Goal: Task Accomplishment & Management: Use online tool/utility

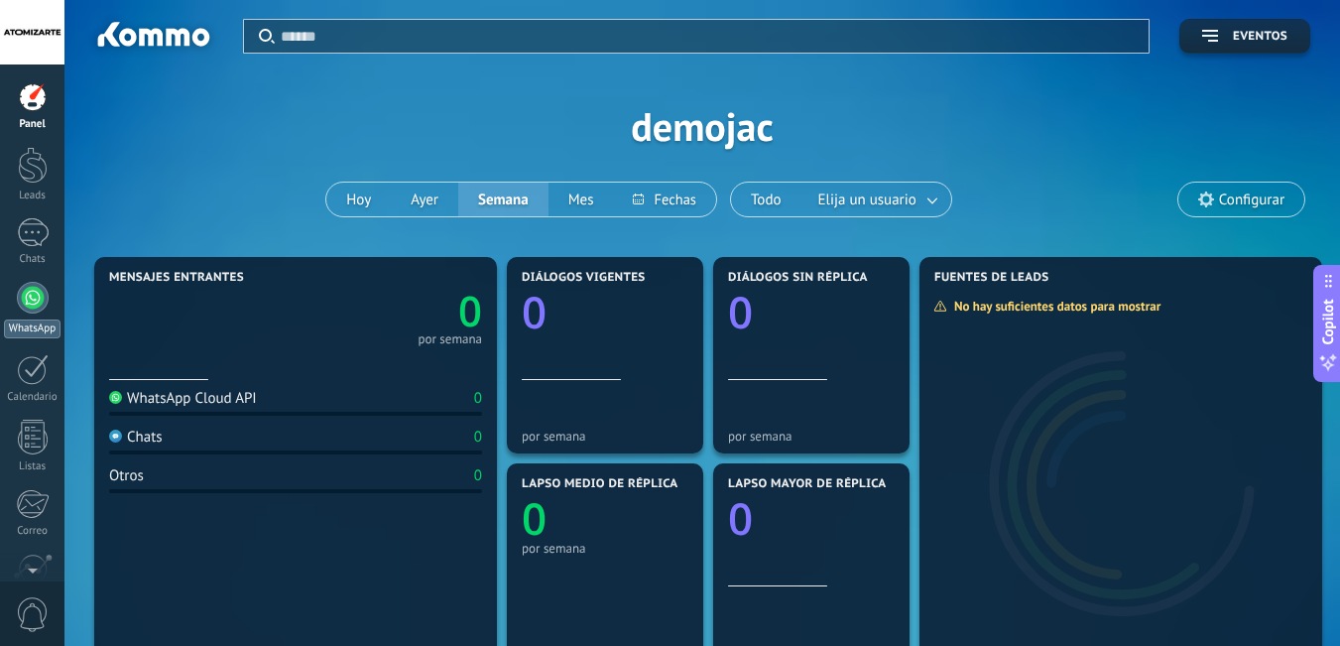
click at [43, 297] on div at bounding box center [33, 298] width 32 height 32
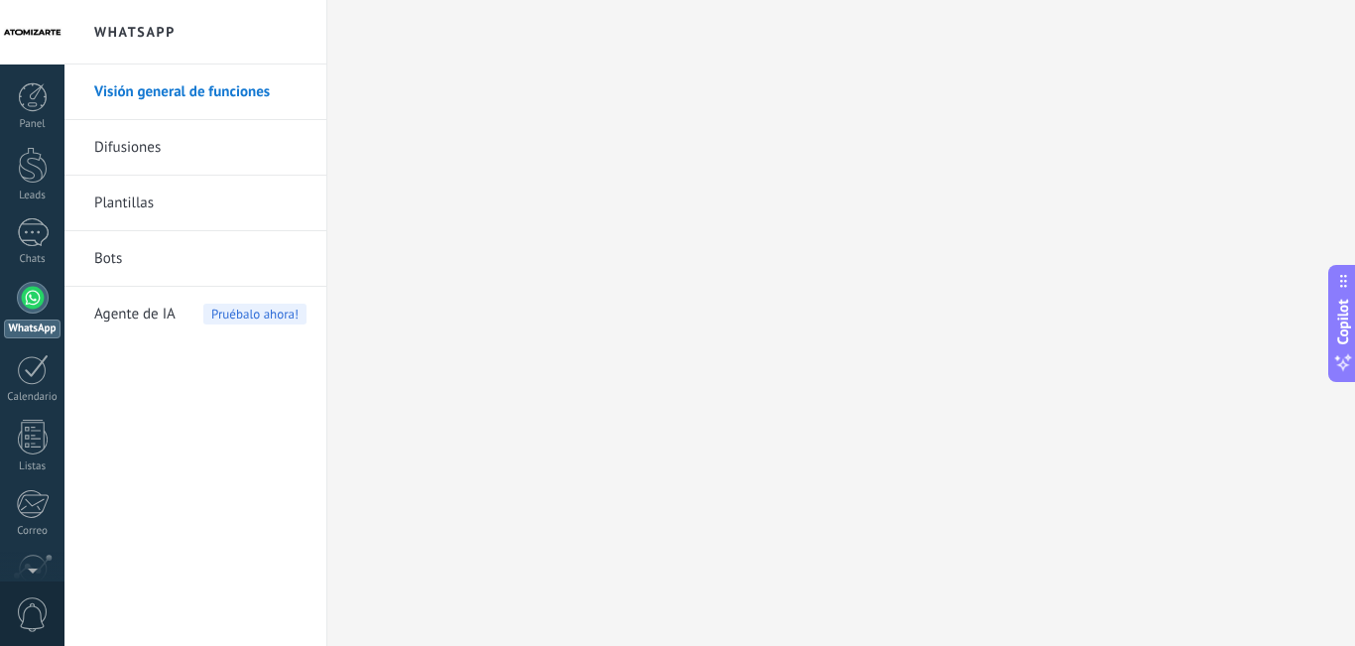
click at [196, 147] on link "Difusiones" at bounding box center [200, 148] width 212 height 56
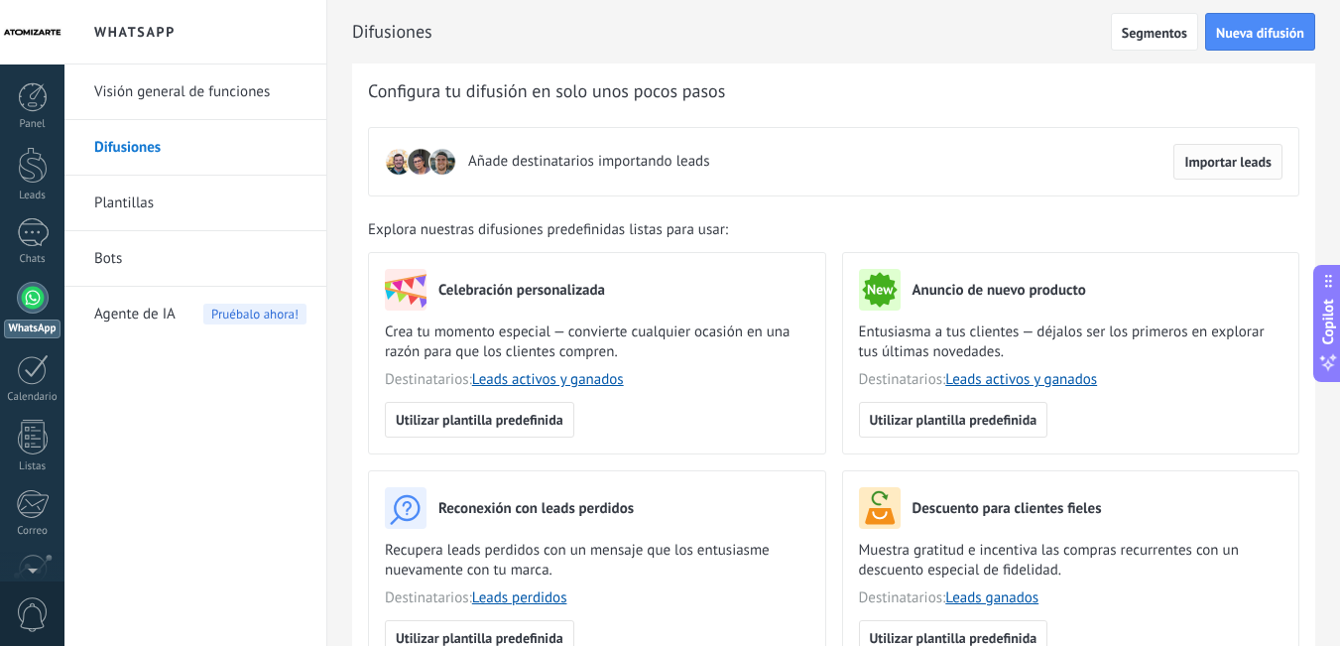
click at [1219, 161] on span "Importar leads" at bounding box center [1228, 162] width 87 height 14
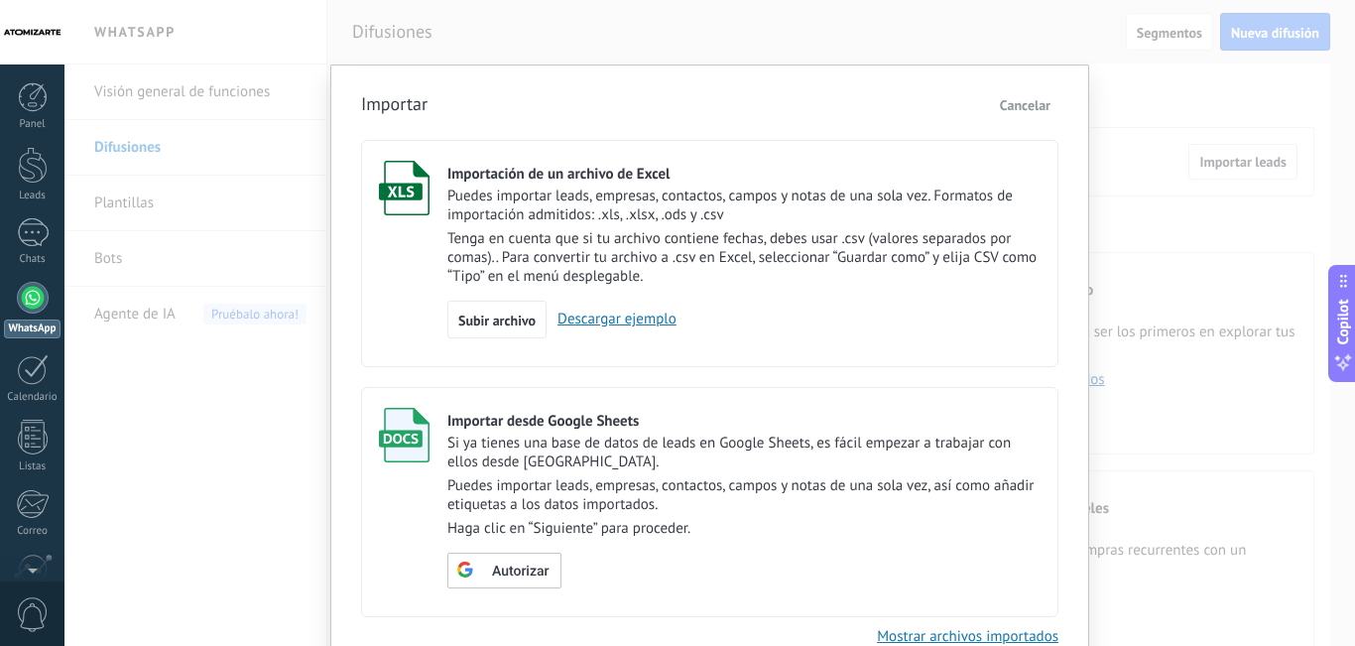
click at [1017, 105] on span "Cancelar" at bounding box center [1025, 105] width 51 height 18
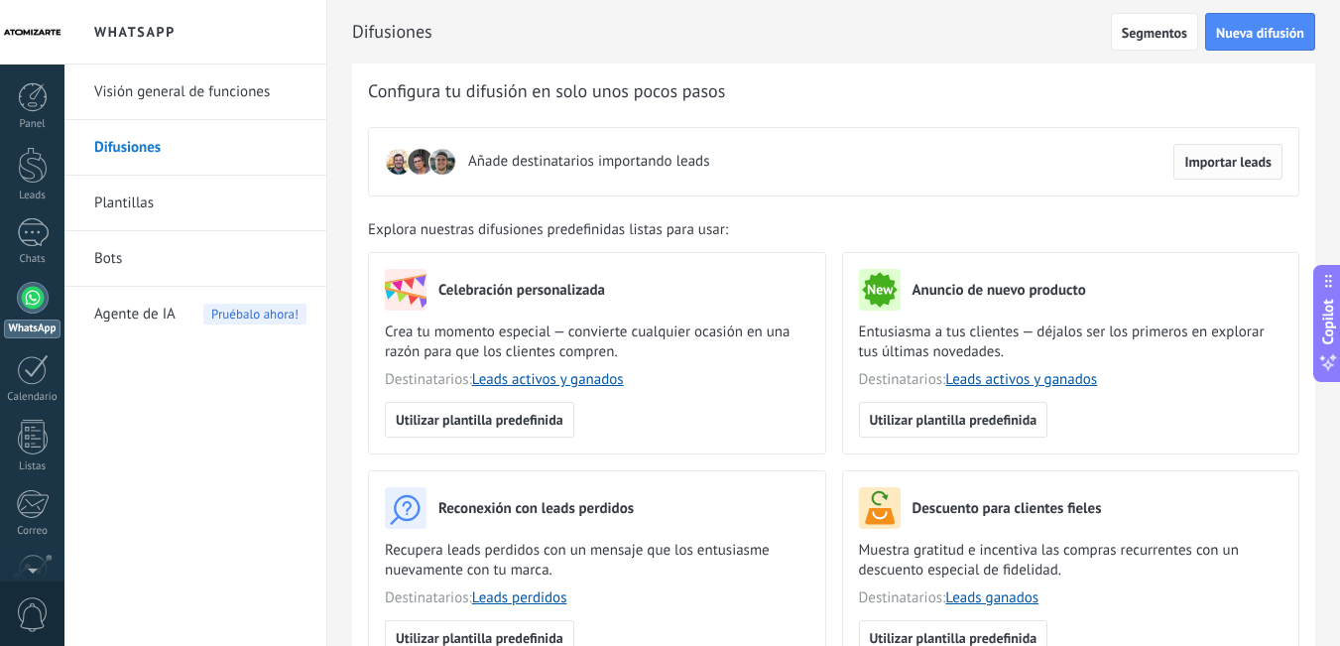
click at [1235, 166] on span "Importar leads" at bounding box center [1228, 162] width 87 height 14
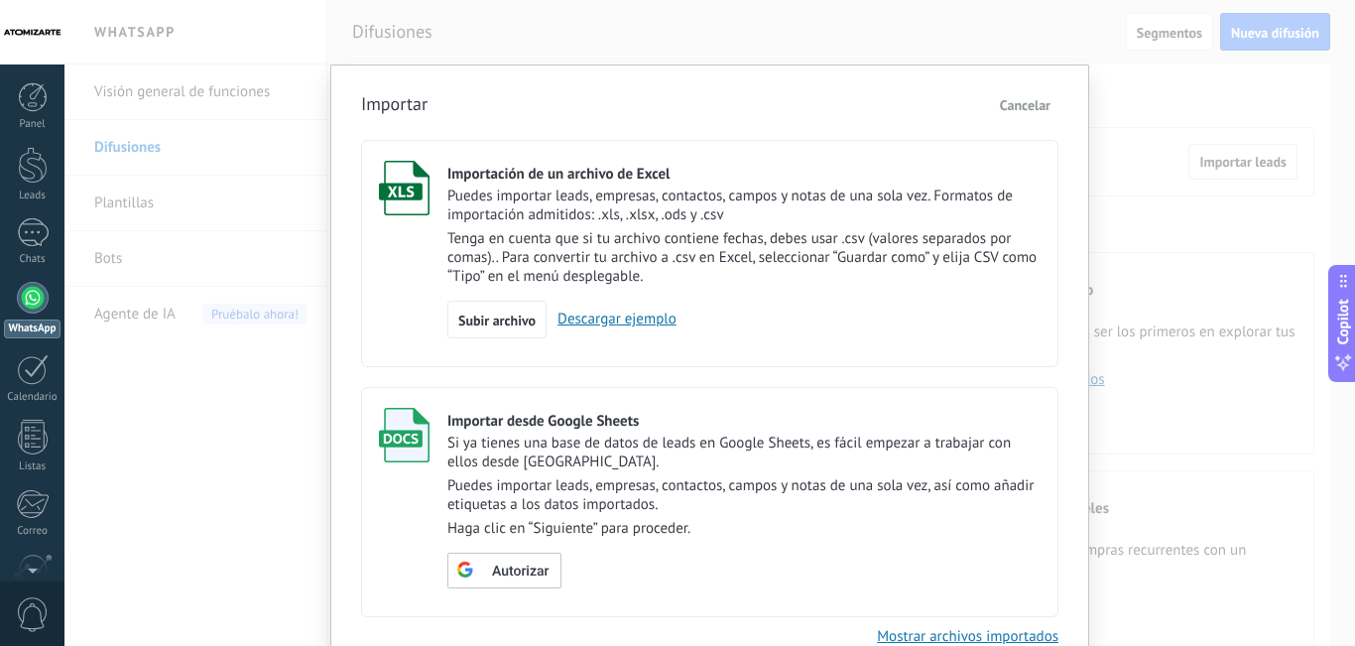
click at [1029, 100] on span "Cancelar" at bounding box center [1025, 105] width 51 height 18
